Goal: Browse casually: Explore the website without a specific task or goal

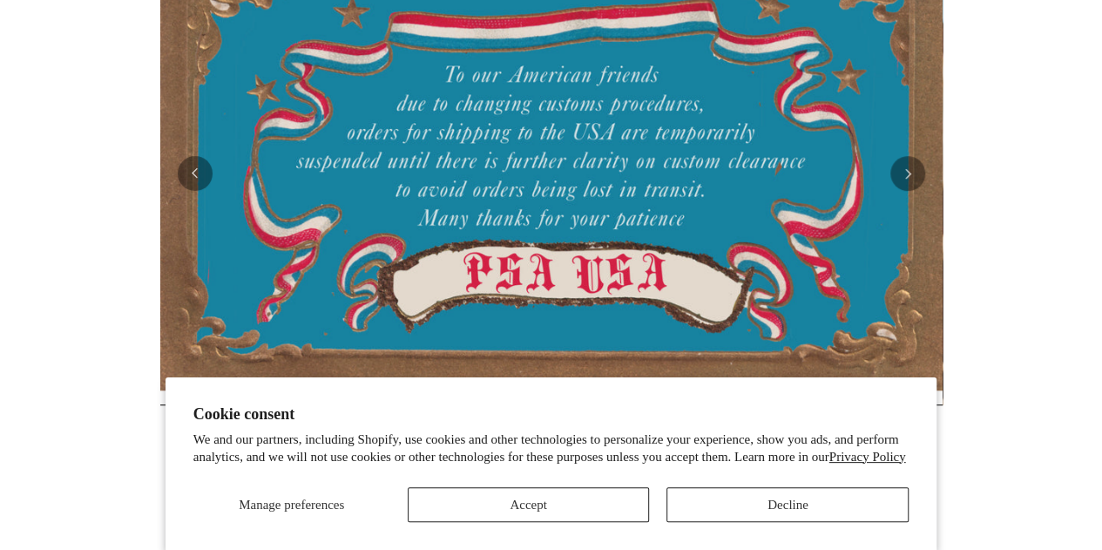
scroll to position [394, 0]
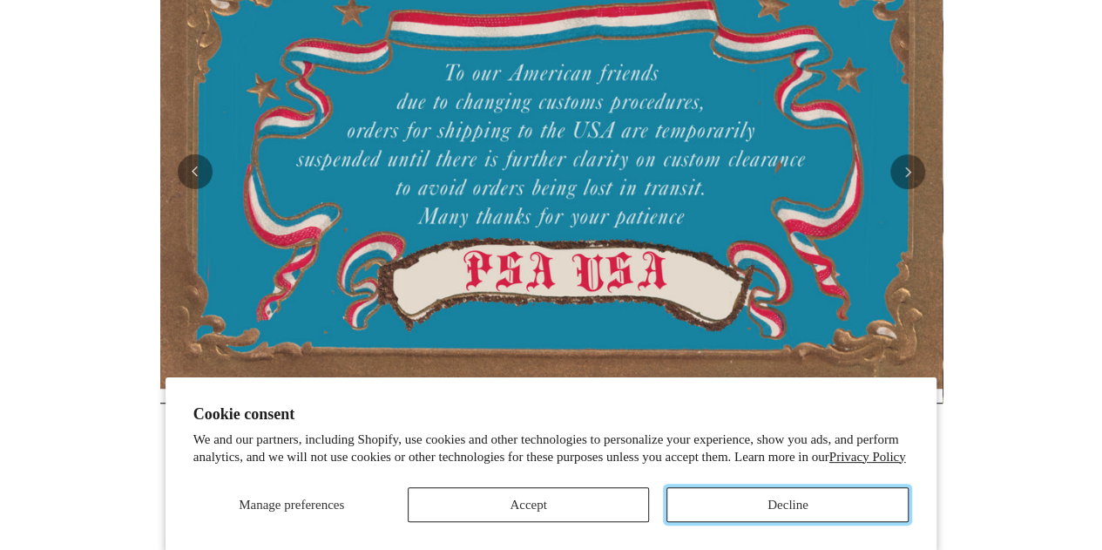
click at [733, 505] on button "Decline" at bounding box center [788, 504] width 242 height 35
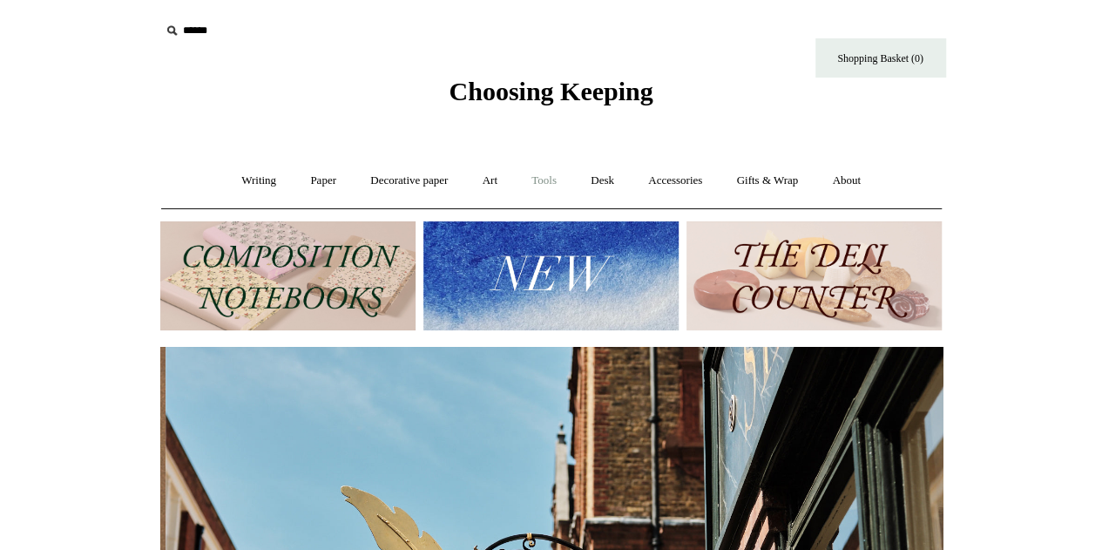
scroll to position [0, 783]
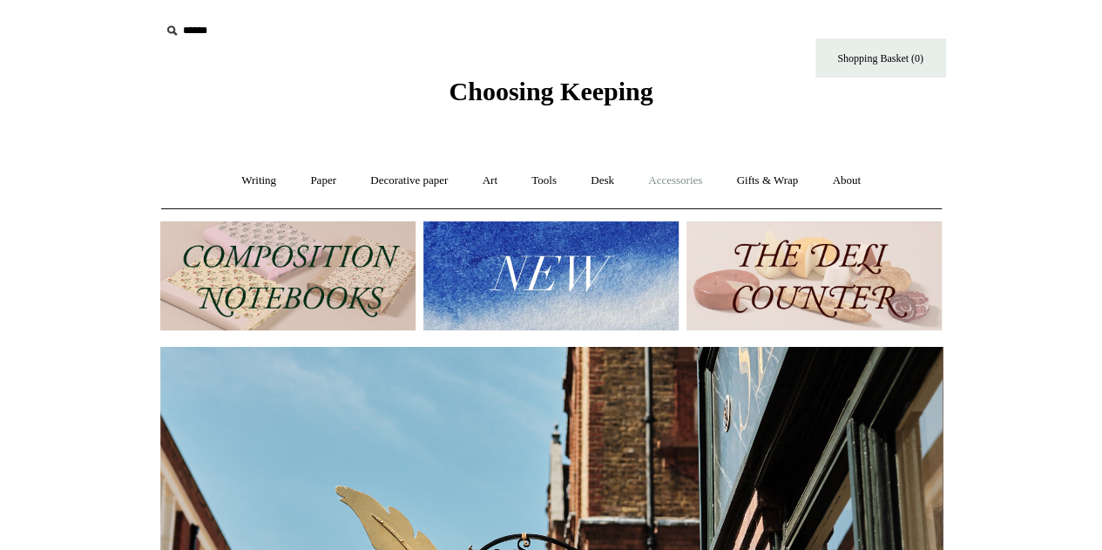
click at [677, 177] on link "Accessories +" at bounding box center [675, 181] width 85 height 46
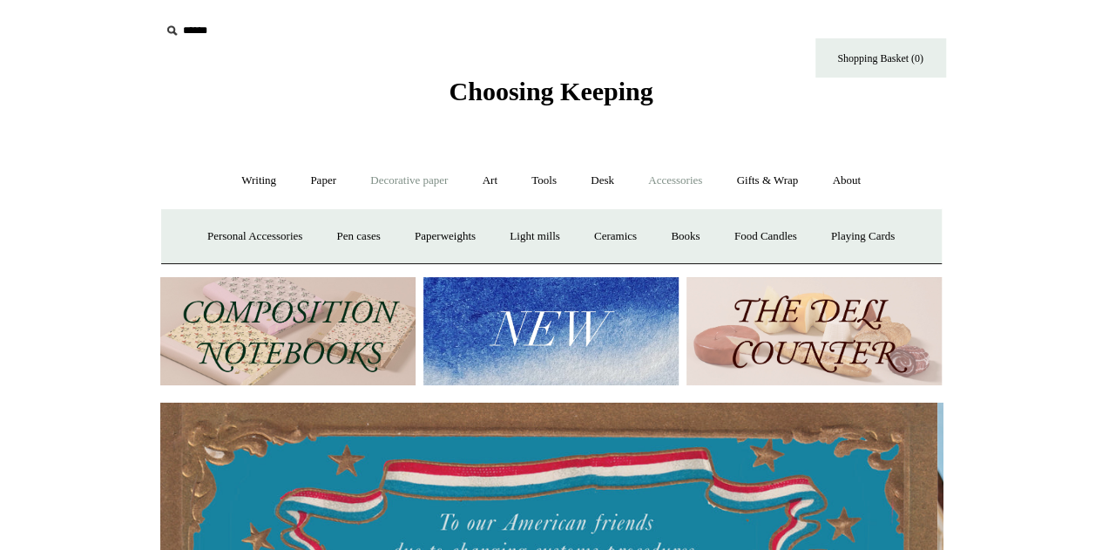
scroll to position [0, 0]
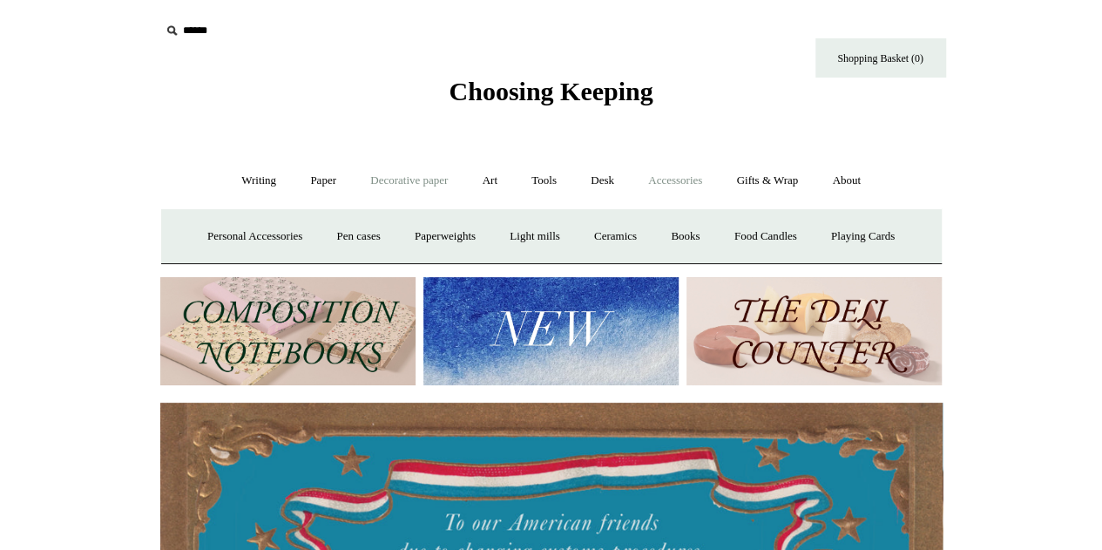
click at [390, 177] on link "Decorative paper +" at bounding box center [409, 181] width 109 height 46
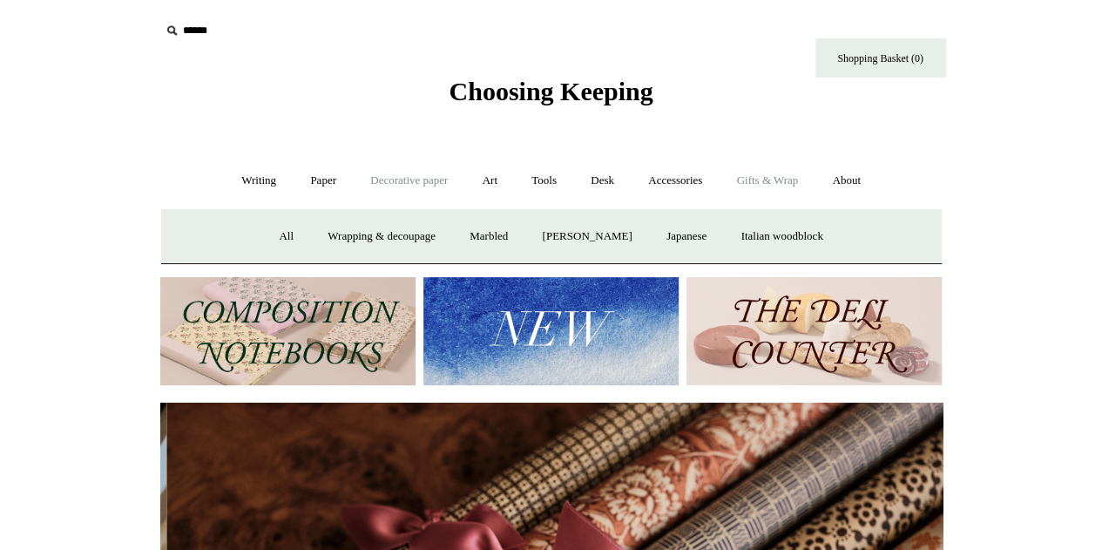
scroll to position [0, 1565]
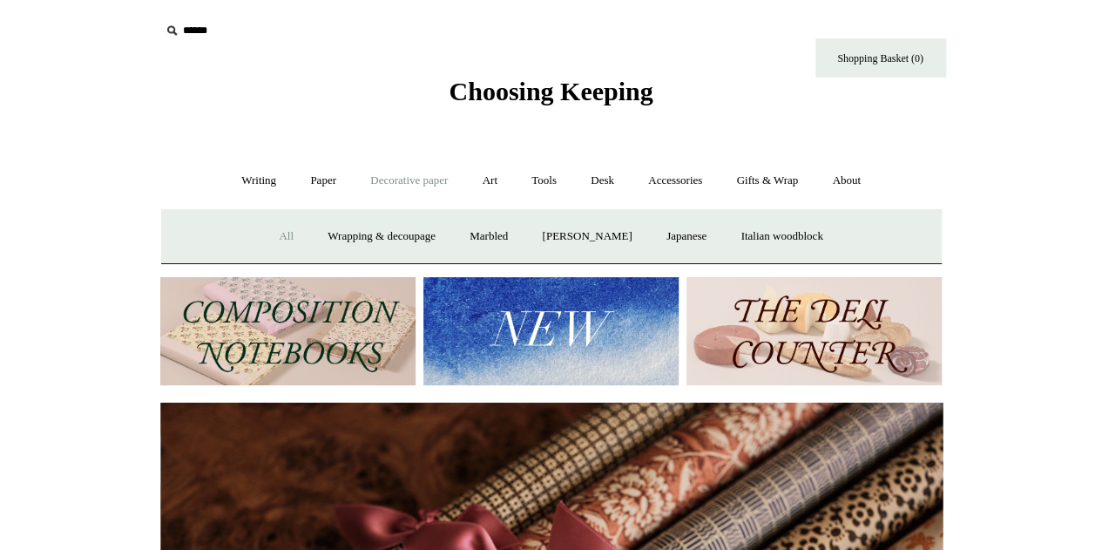
click at [270, 230] on link "All" at bounding box center [286, 237] width 46 height 46
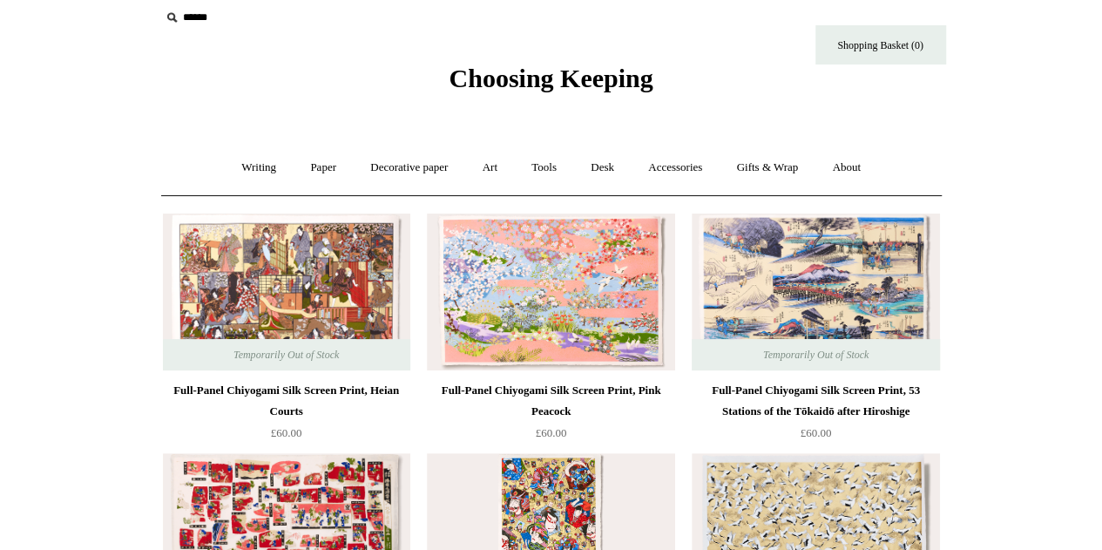
scroll to position [12, 0]
click at [553, 173] on link "Tools +" at bounding box center [544, 169] width 57 height 46
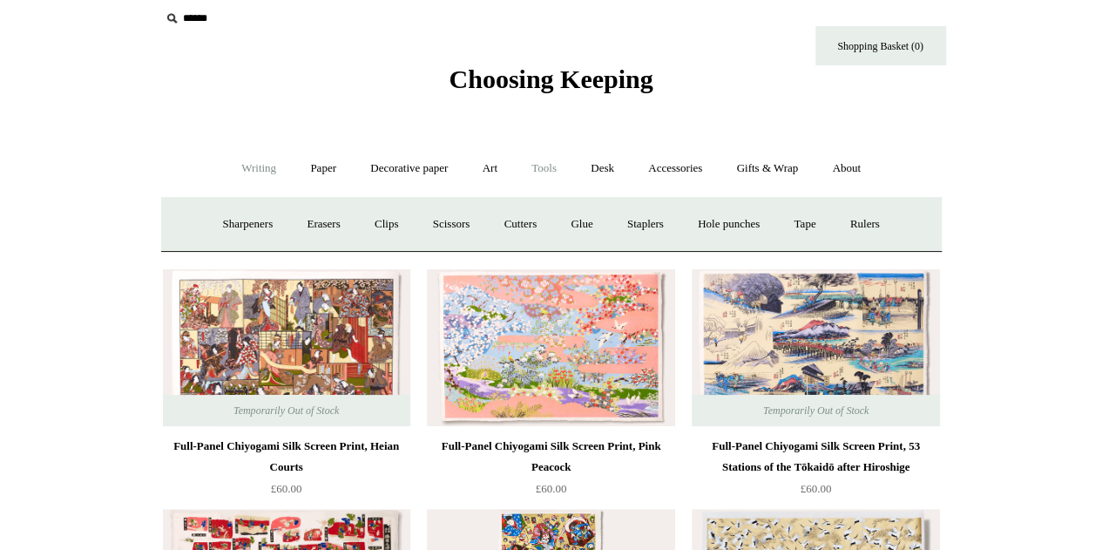
click at [260, 180] on link "Writing +" at bounding box center [259, 169] width 66 height 46
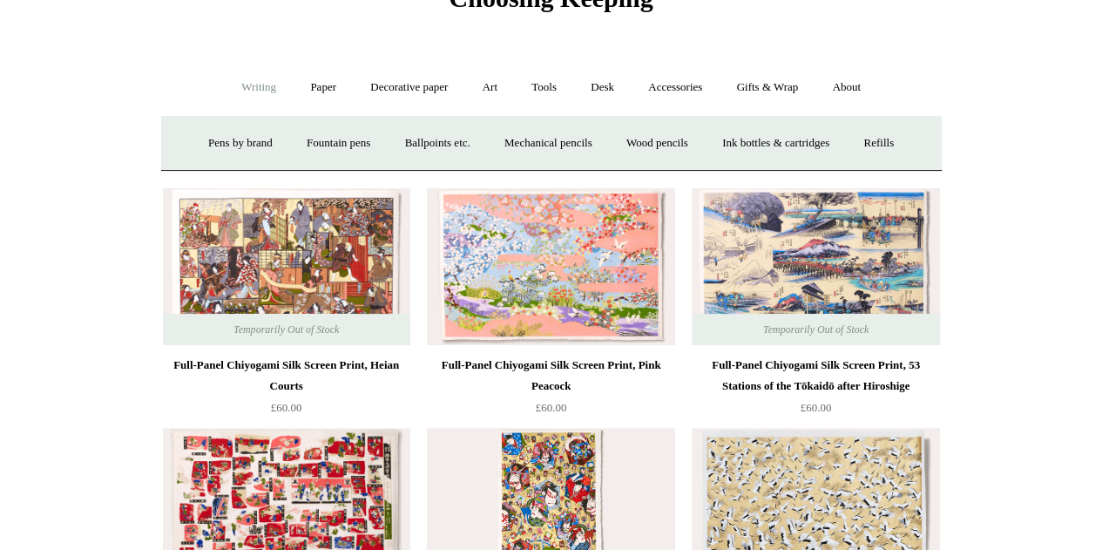
scroll to position [0, 0]
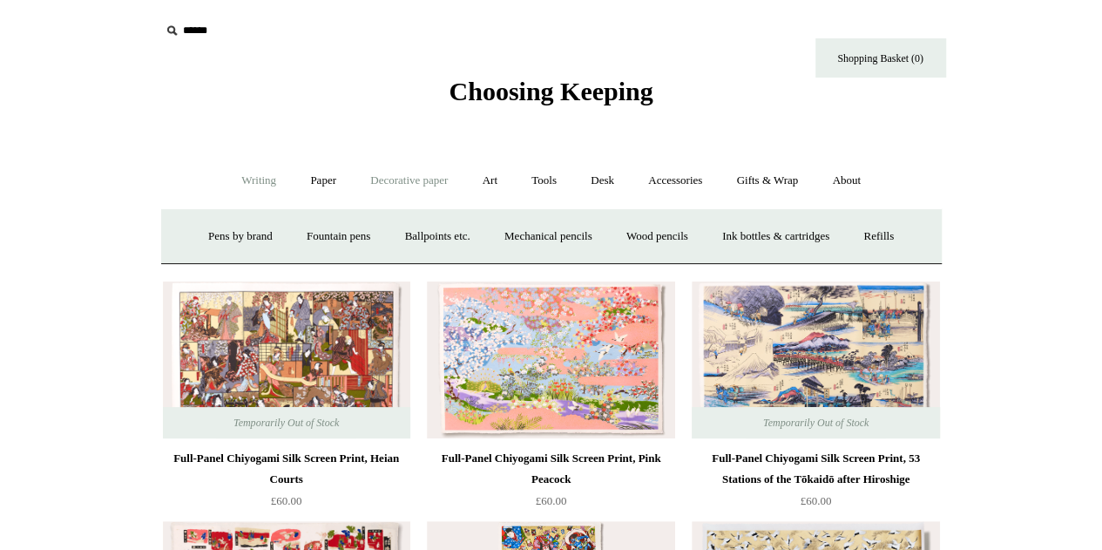
click at [376, 181] on link "Decorative paper +" at bounding box center [409, 181] width 109 height 46
click at [479, 191] on link "Art +" at bounding box center [490, 181] width 46 height 46
click at [551, 191] on link "Tools +" at bounding box center [544, 181] width 57 height 46
click at [686, 180] on link "Accessories +" at bounding box center [675, 181] width 85 height 46
